Goal: Task Accomplishment & Management: Use online tool/utility

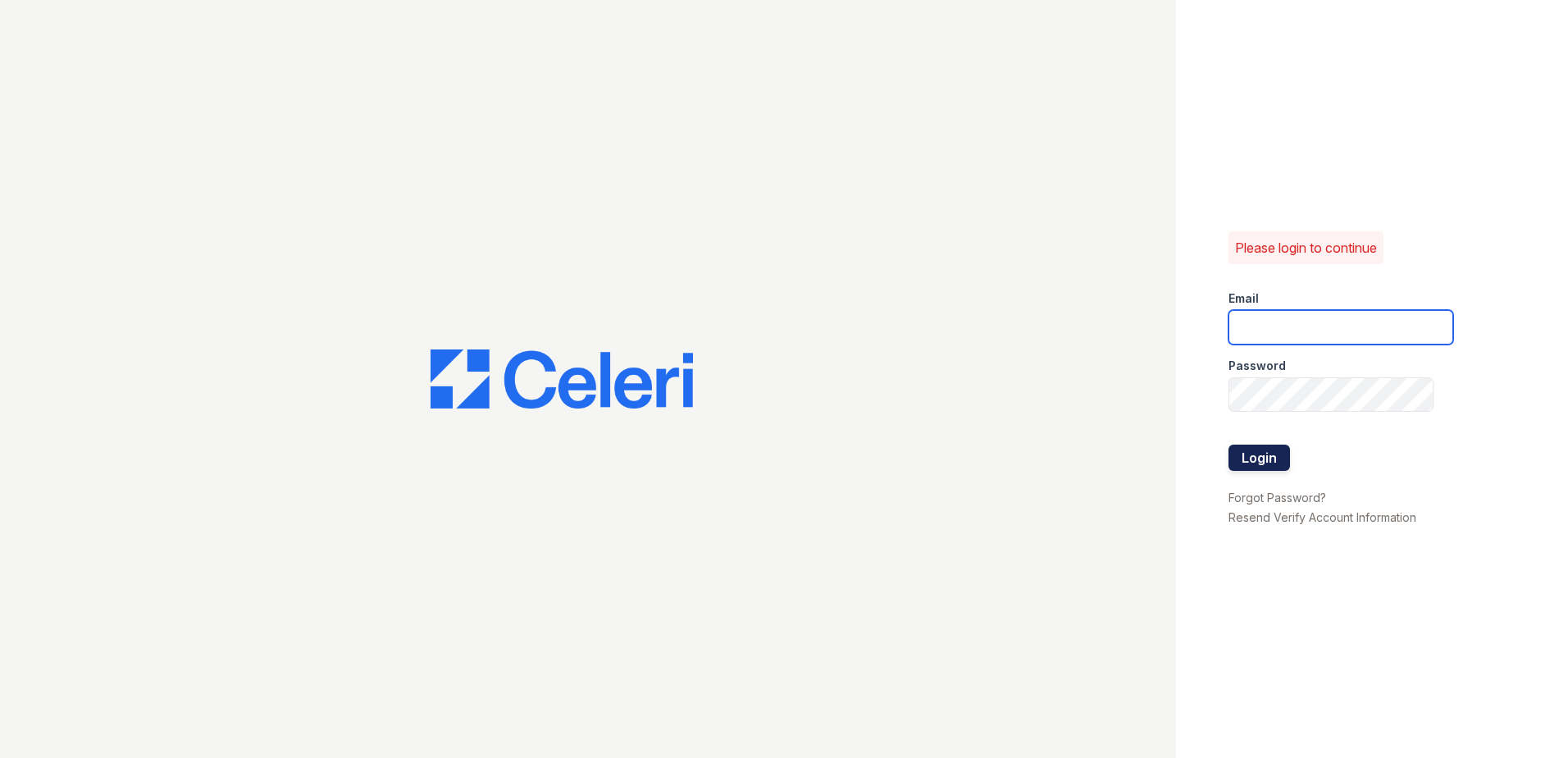
type input "[EMAIL_ADDRESS][DOMAIN_NAME]"
click at [1276, 461] on button "Login" at bounding box center [1259, 457] width 61 height 26
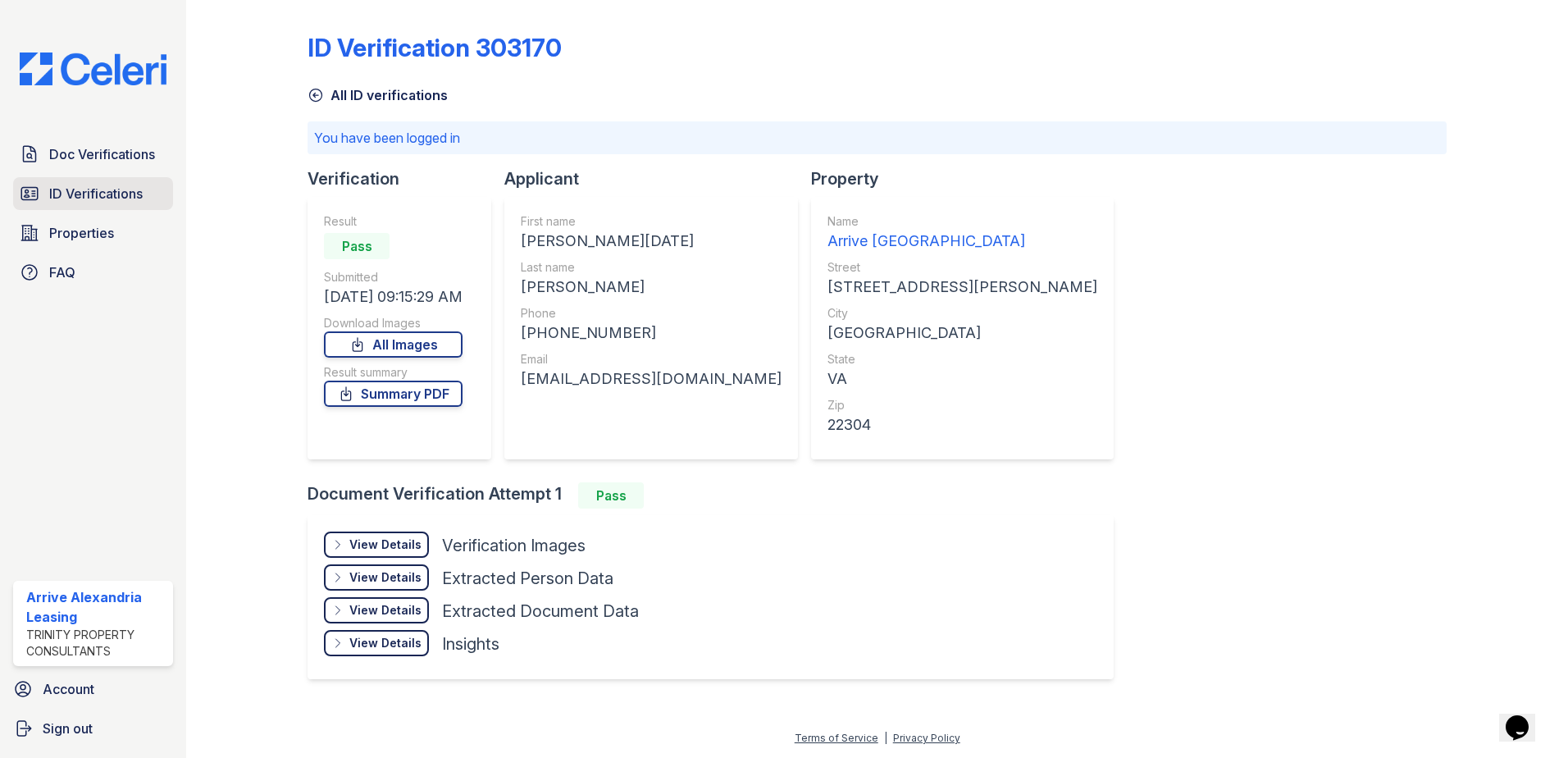
click at [65, 209] on link "ID Verifications" at bounding box center [93, 193] width 160 height 33
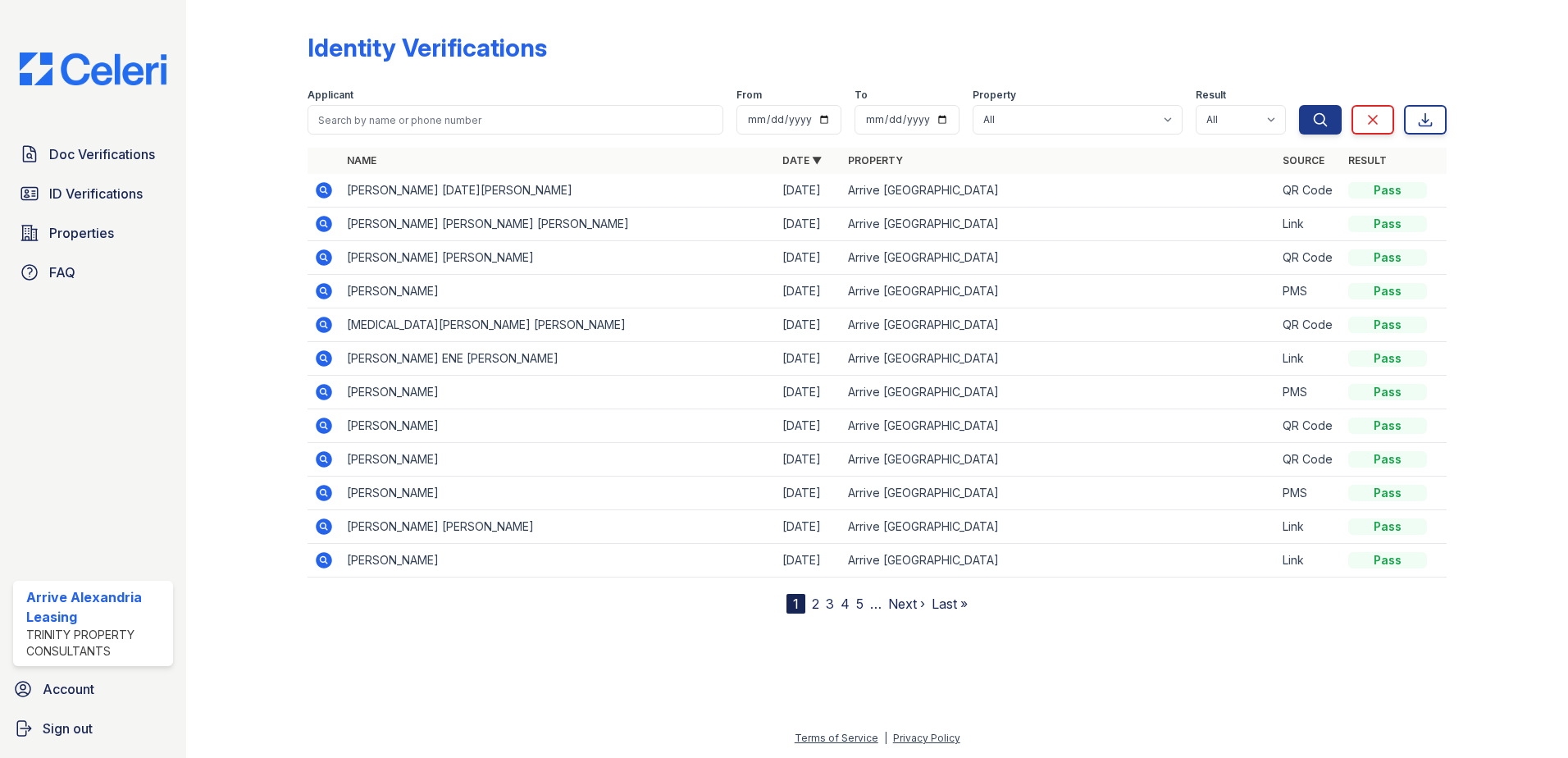
click at [319, 395] on icon at bounding box center [323, 392] width 16 height 16
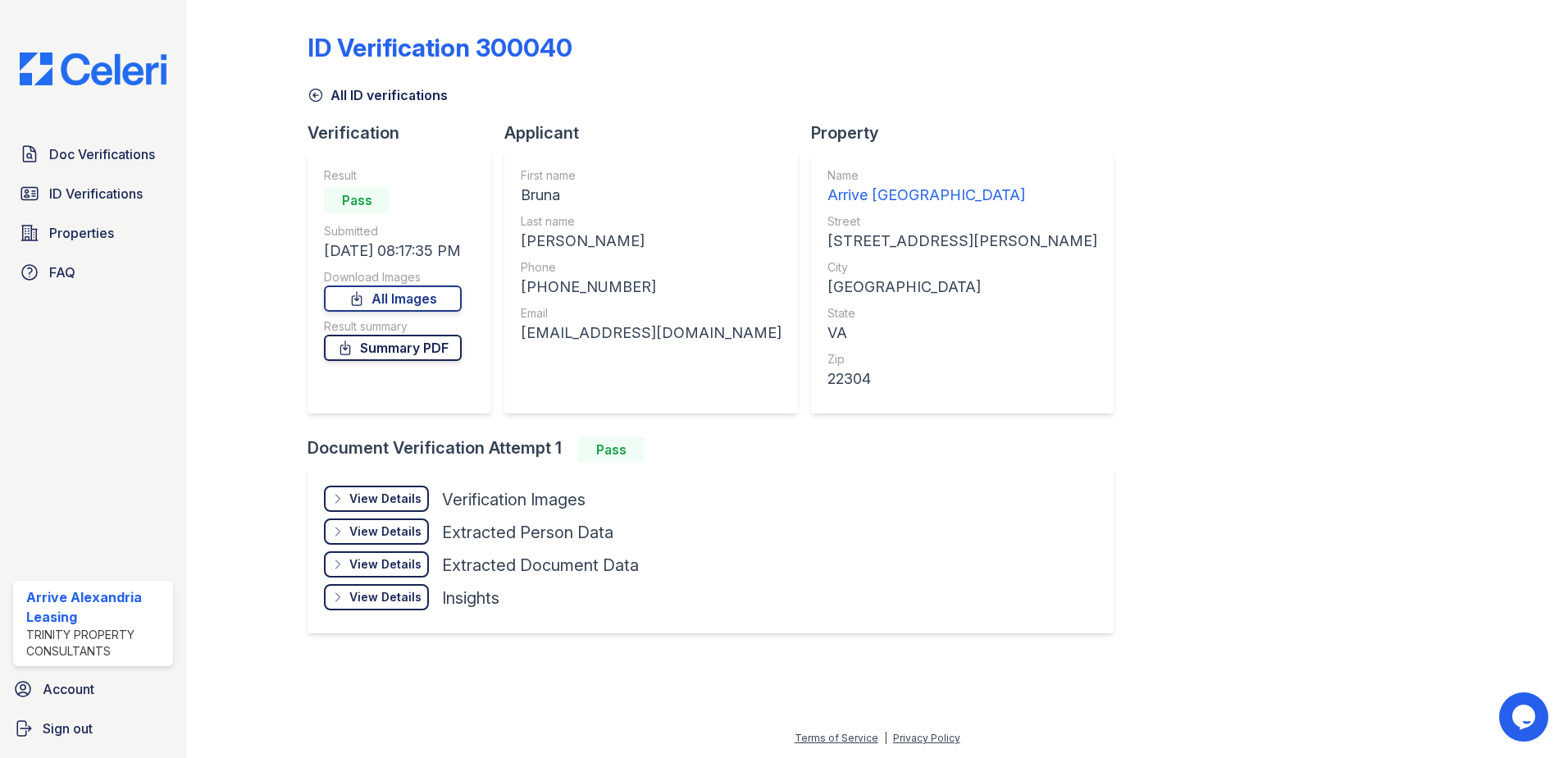
click at [416, 353] on link "Summary PDF" at bounding box center [392, 347] width 138 height 26
click at [435, 301] on link "All Images" at bounding box center [392, 298] width 138 height 26
